Goal: Information Seeking & Learning: Learn about a topic

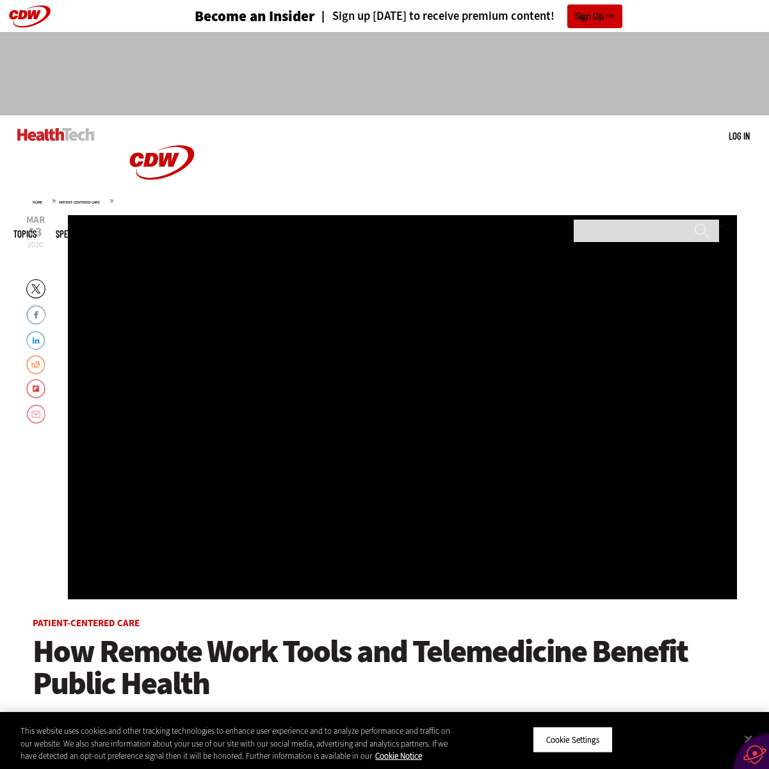
click at [402, 500] on div "Video viewer" at bounding box center [402, 407] width 669 height 384
click at [127, 203] on link "Video" at bounding box center [122, 202] width 10 height 5
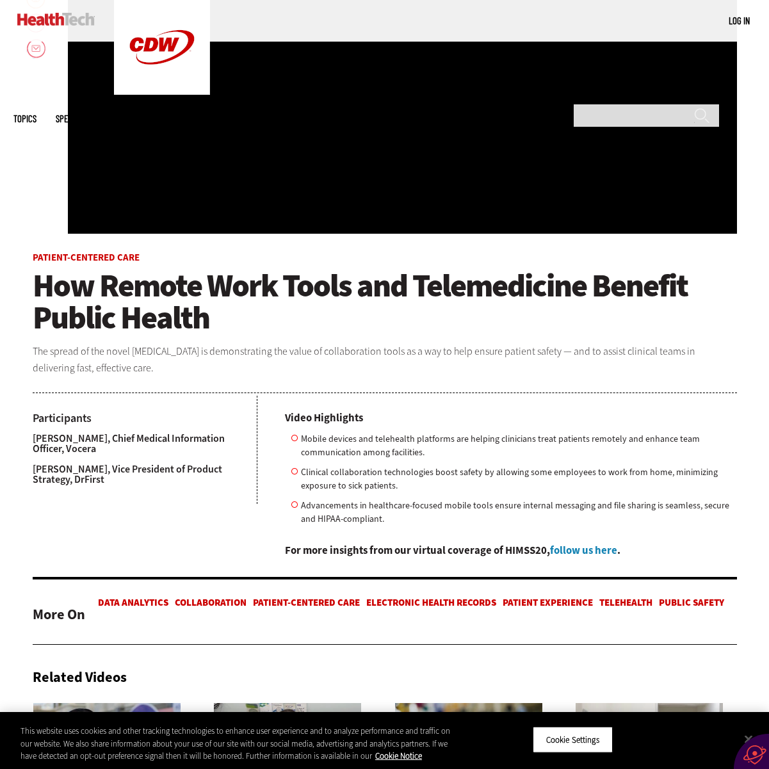
scroll to position [366, 0]
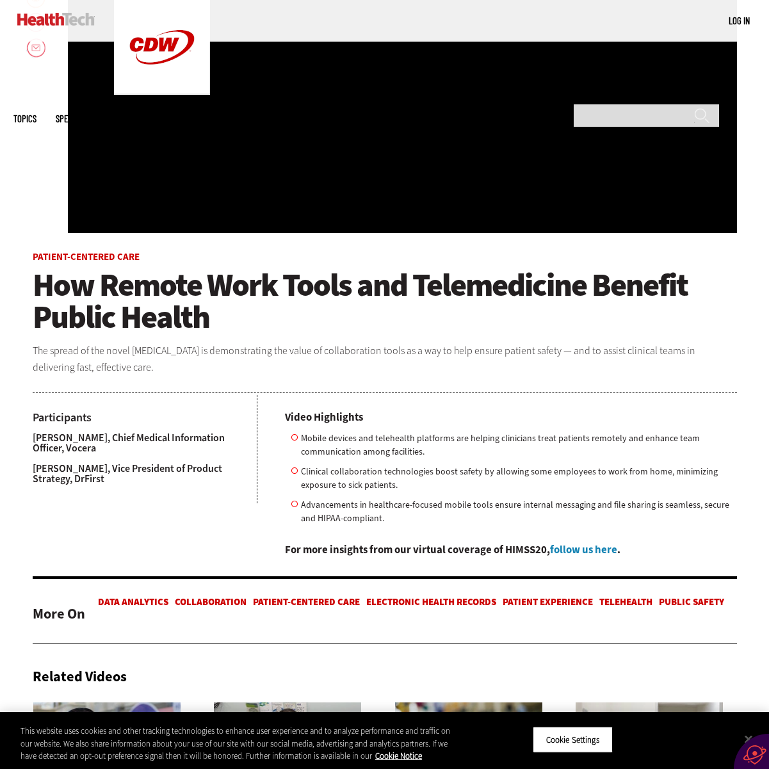
click at [587, 550] on link "follow us here" at bounding box center [583, 549] width 67 height 14
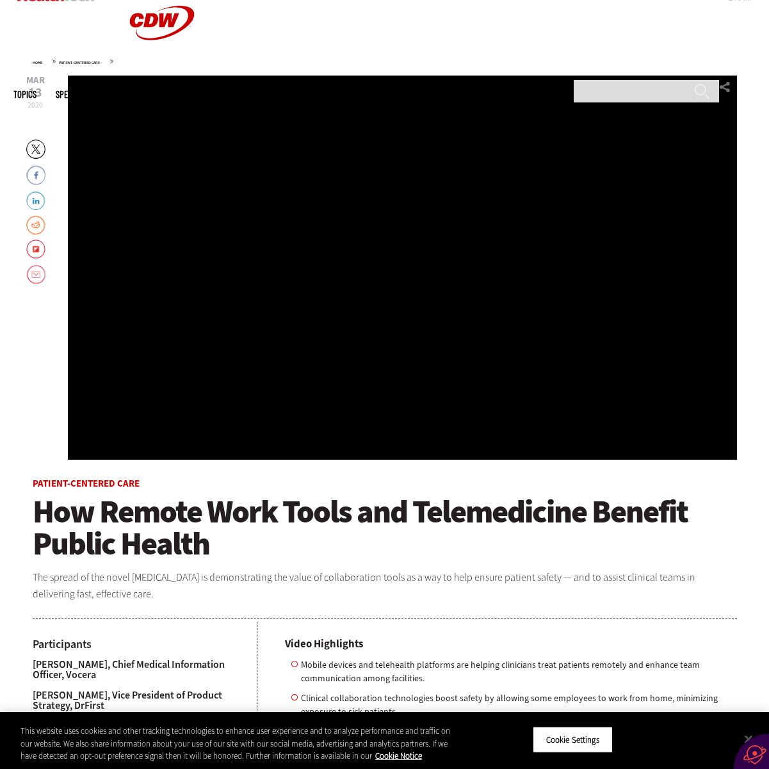
scroll to position [0, 0]
